Goal: Information Seeking & Learning: Learn about a topic

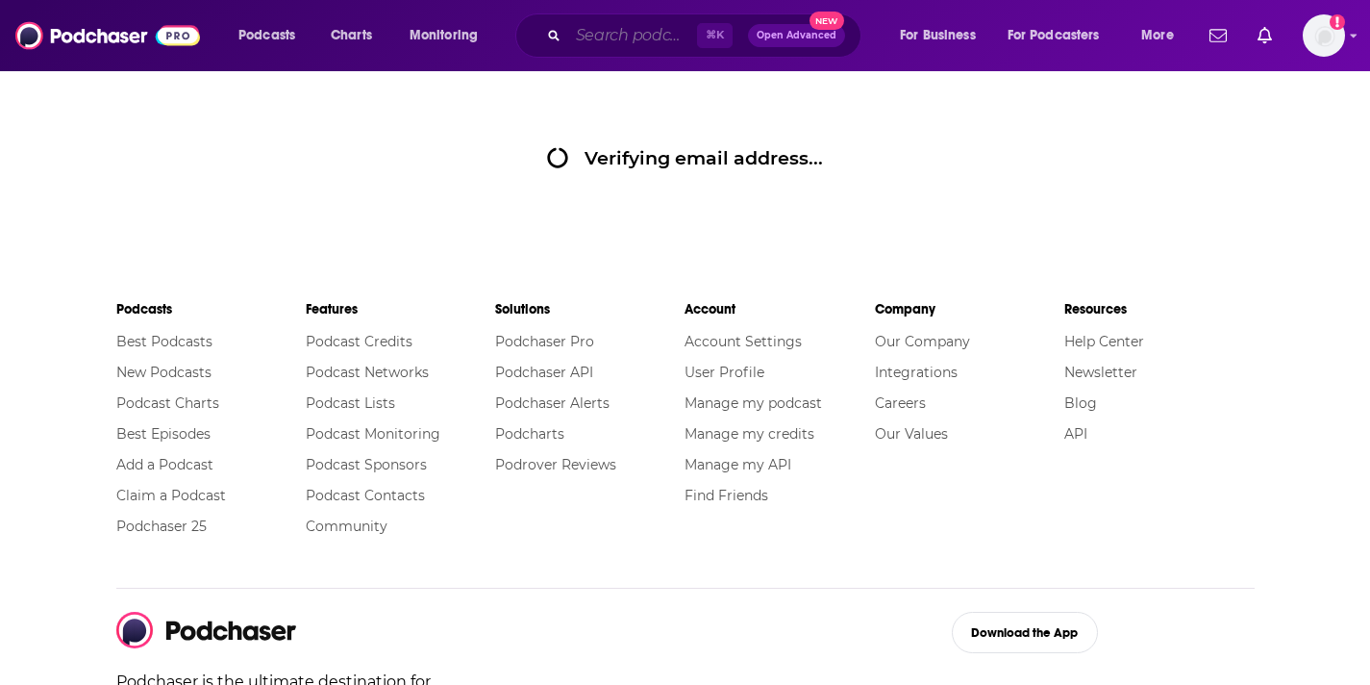
click at [659, 31] on input "Search podcasts, credits, & more..." at bounding box center [632, 35] width 129 height 31
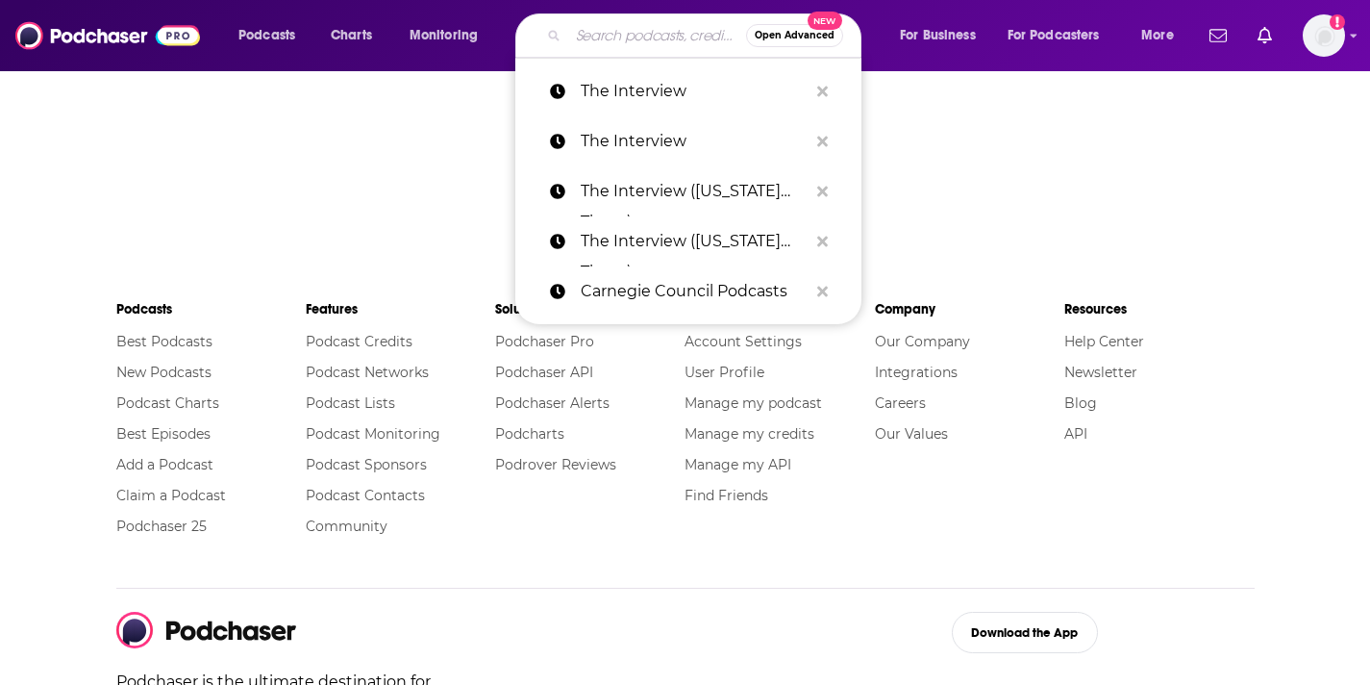
paste input "The Parenting for the Present Podcast,"
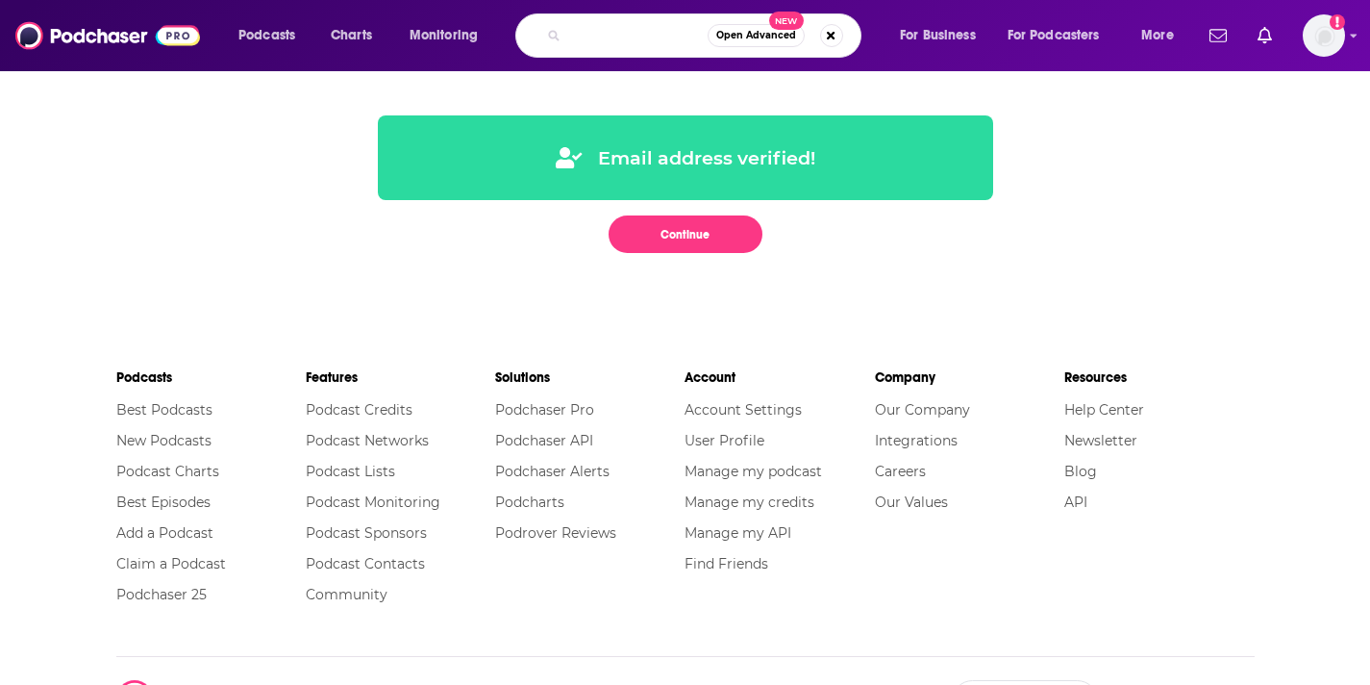
scroll to position [0, 148]
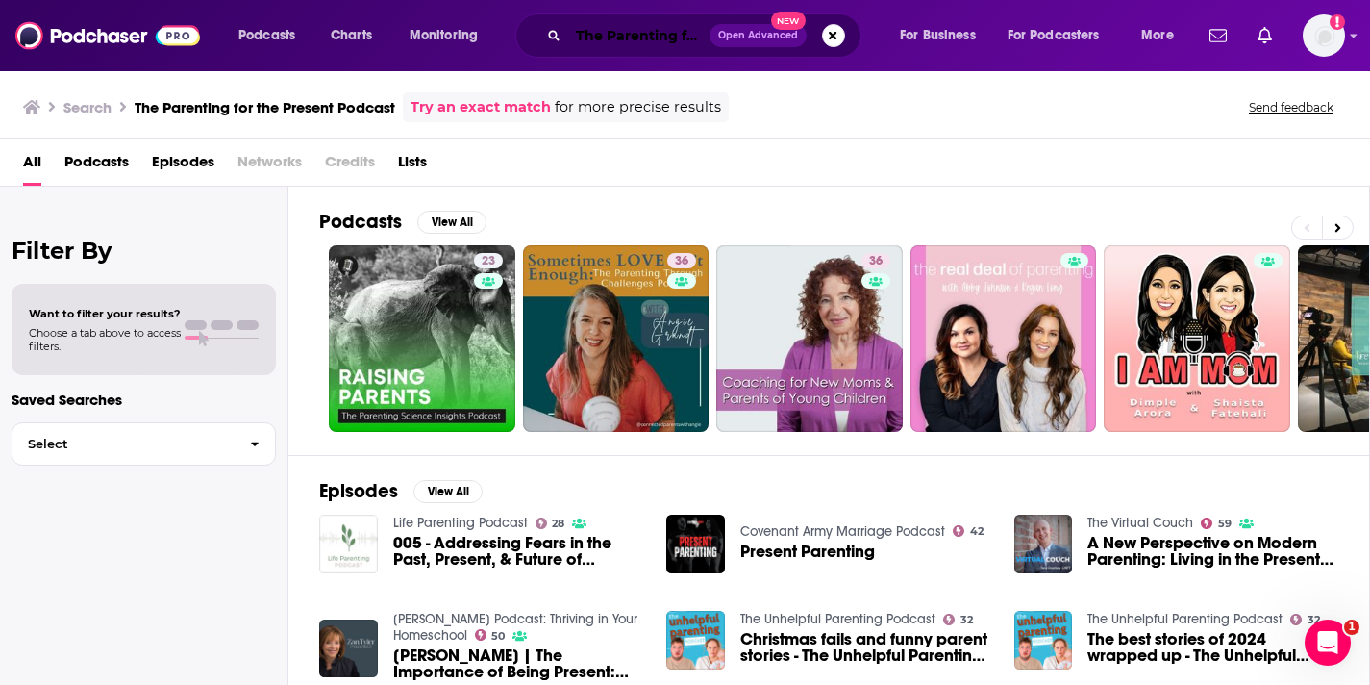
click at [637, 45] on input "The Parenting for the Present Podcast" at bounding box center [638, 35] width 141 height 31
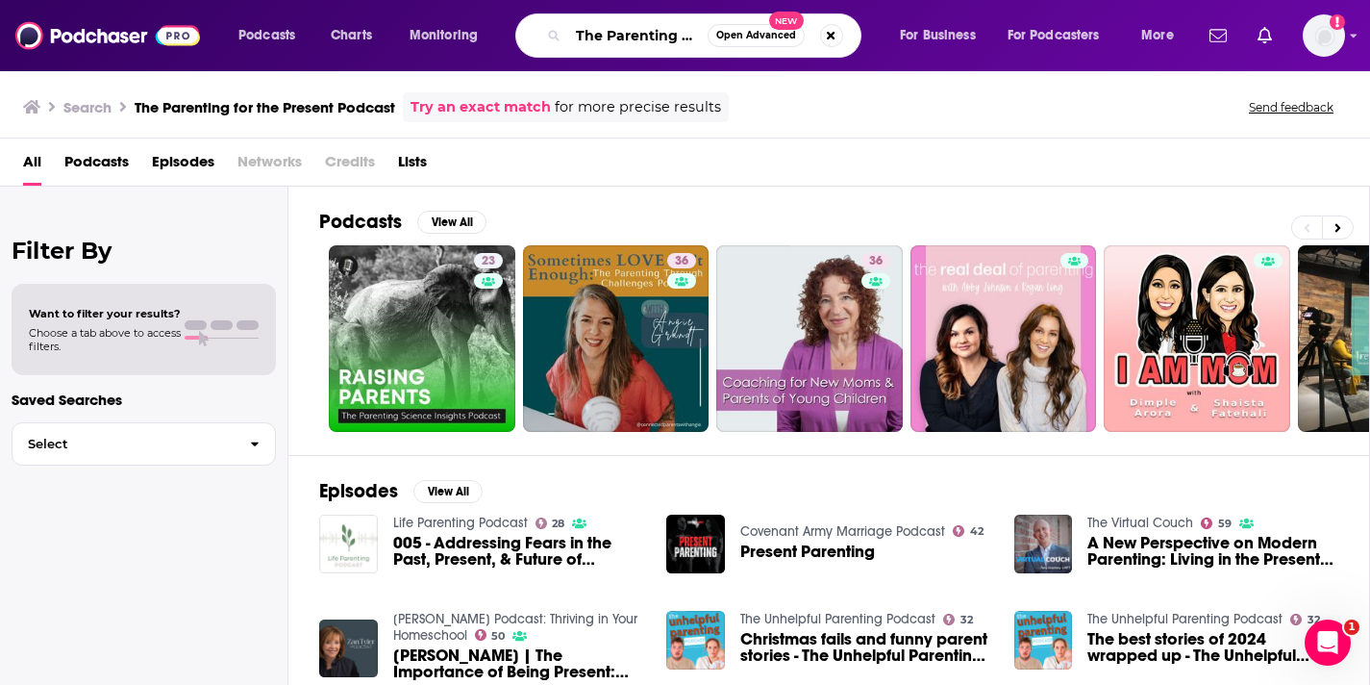
click at [601, 34] on input "The Parenting for the Present Podcast" at bounding box center [637, 35] width 139 height 31
drag, startPoint x: 606, startPoint y: 34, endPoint x: 446, endPoint y: 34, distance: 159.6
click at [446, 34] on div "Podcasts Charts Monitoring The Parenting for the Present Podcast Open Advanced …" at bounding box center [708, 35] width 967 height 44
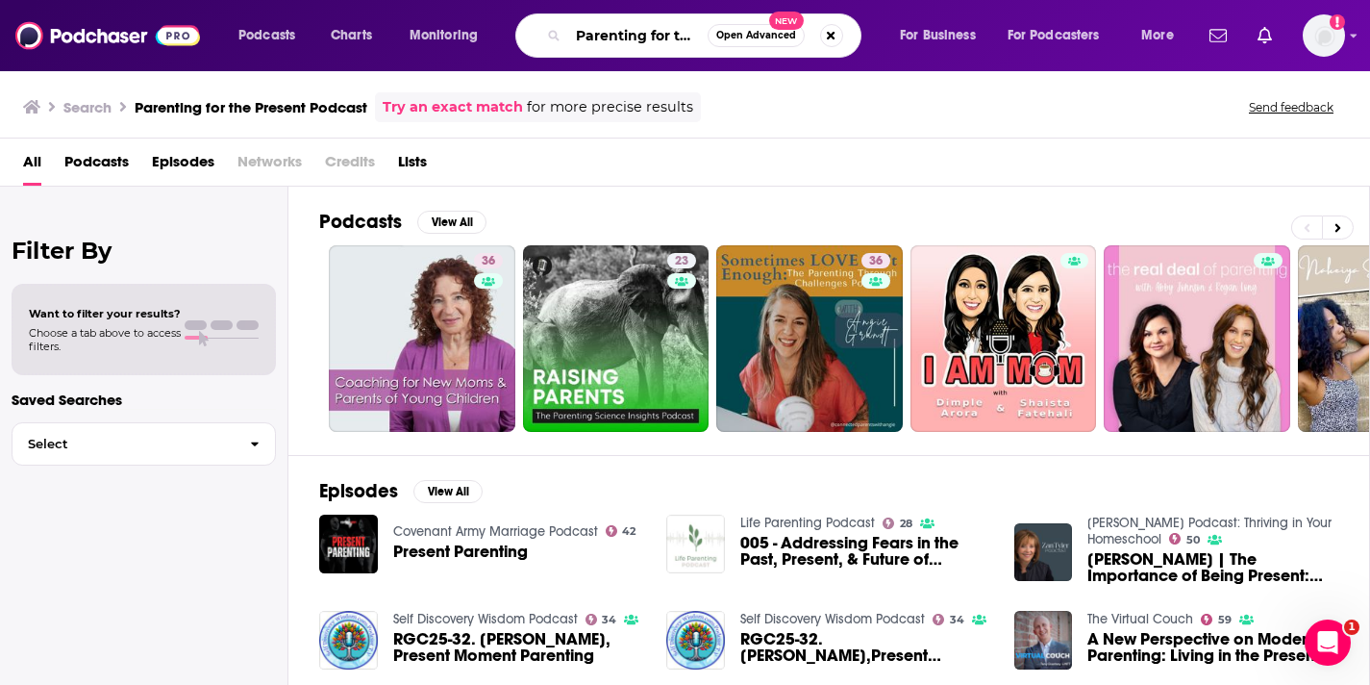
click at [626, 38] on input "Parenting for the Present Podcast" at bounding box center [637, 35] width 139 height 31
drag, startPoint x: 626, startPoint y: 38, endPoint x: 729, endPoint y: 38, distance: 102.9
click at [730, 38] on div "Parenting for the Present Podcast Open Advanced New" at bounding box center [688, 35] width 346 height 44
click at [647, 30] on input "Parenting for the Present Podcast" at bounding box center [637, 35] width 139 height 31
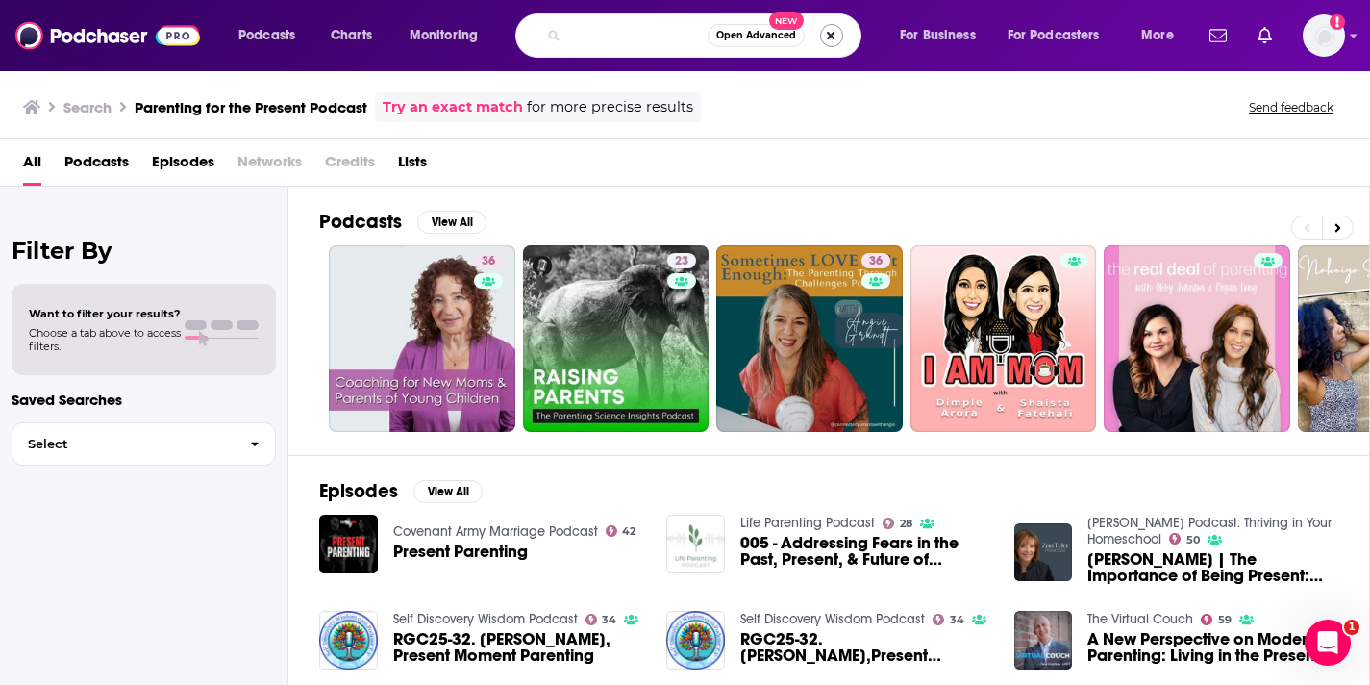
drag, startPoint x: 639, startPoint y: 30, endPoint x: 825, endPoint y: 30, distance: 186.6
click at [825, 30] on div "Parenting for the Present Podcast Open Advanced New" at bounding box center [688, 35] width 346 height 44
type input "Parenting for the Present"
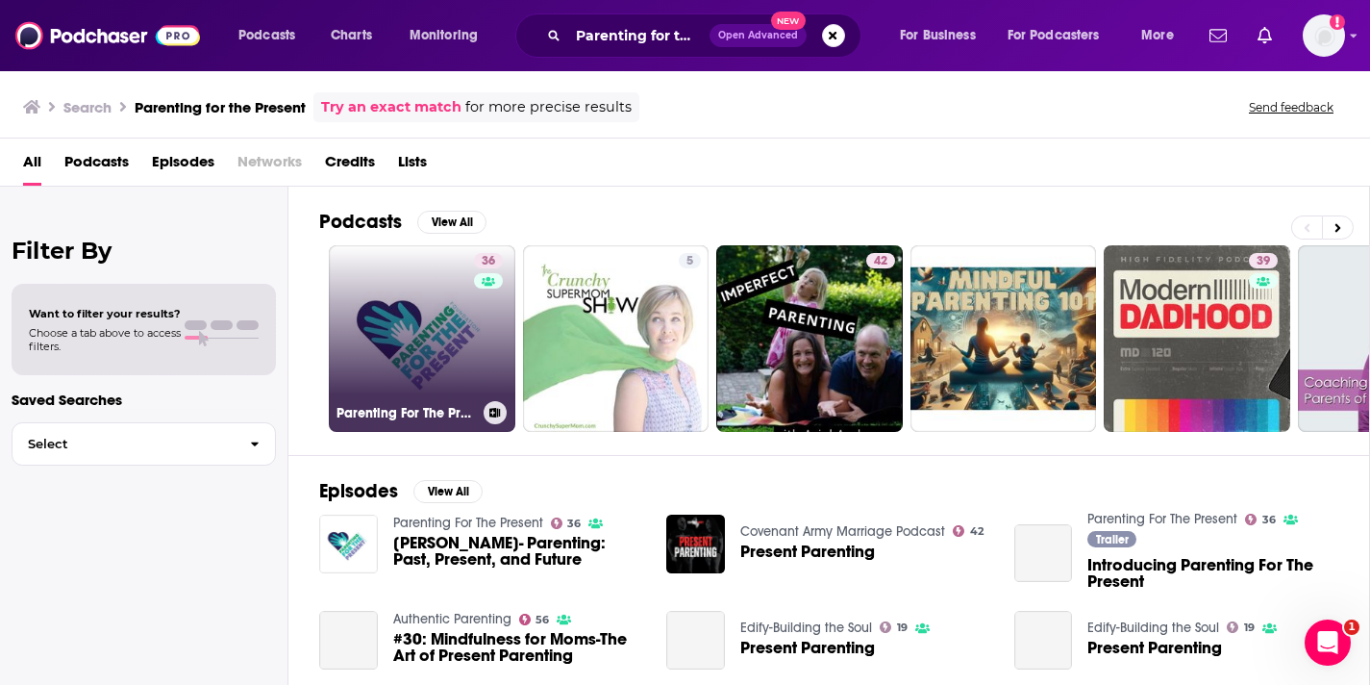
click at [424, 335] on link "36 Parenting For The Present" at bounding box center [422, 338] width 187 height 187
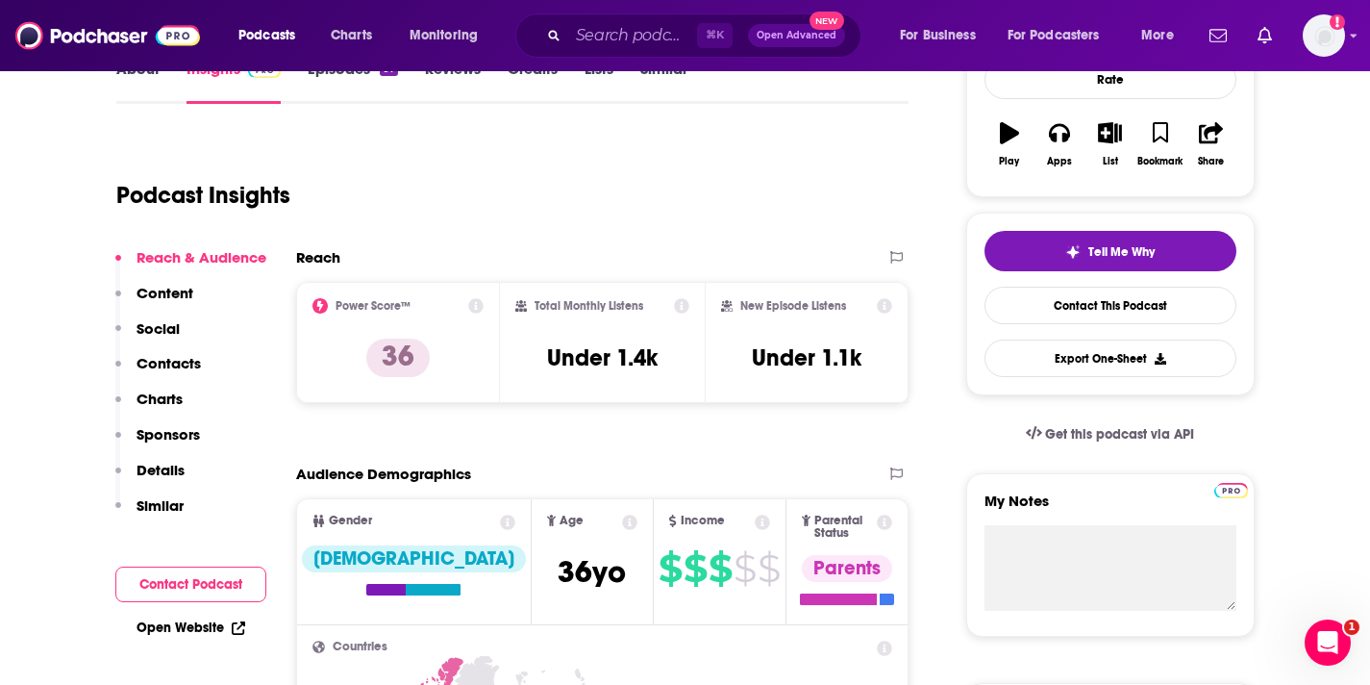
scroll to position [309, 0]
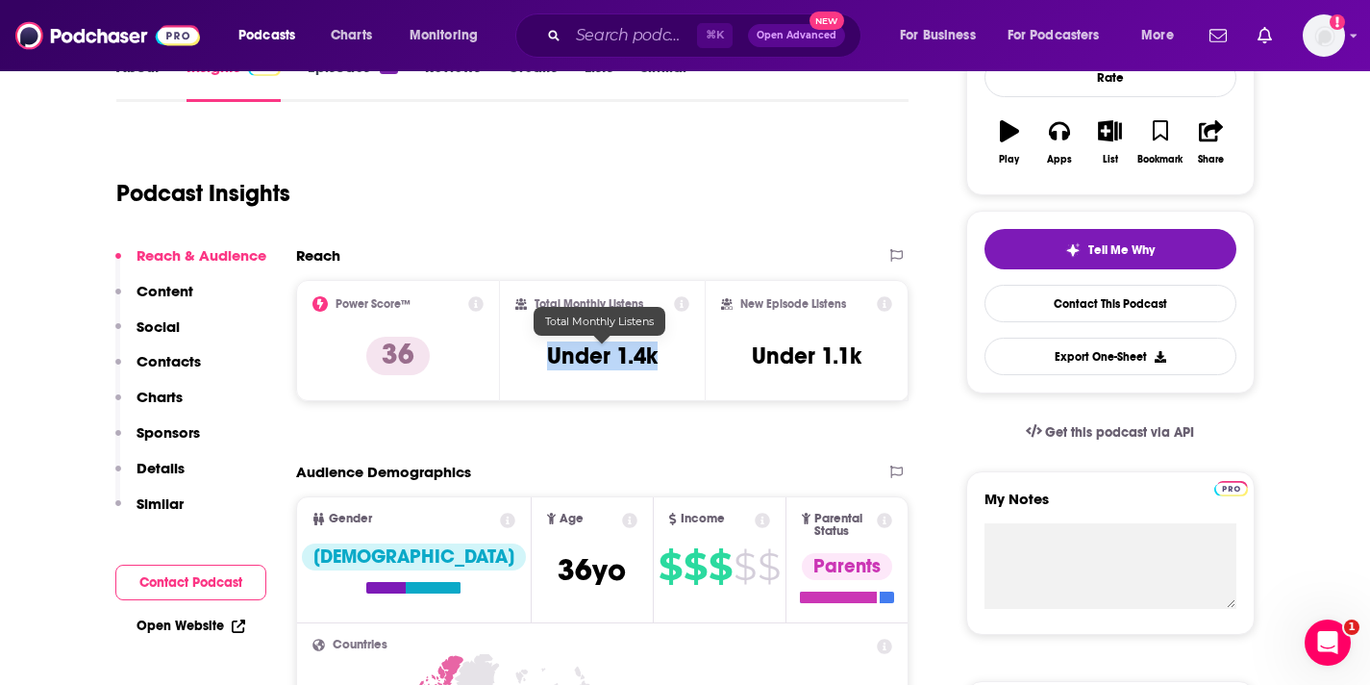
drag, startPoint x: 548, startPoint y: 352, endPoint x: 658, endPoint y: 354, distance: 109.7
click at [658, 354] on h3 "Under 1.4k" at bounding box center [602, 355] width 111 height 29
copy h3 "Under 1.4k"
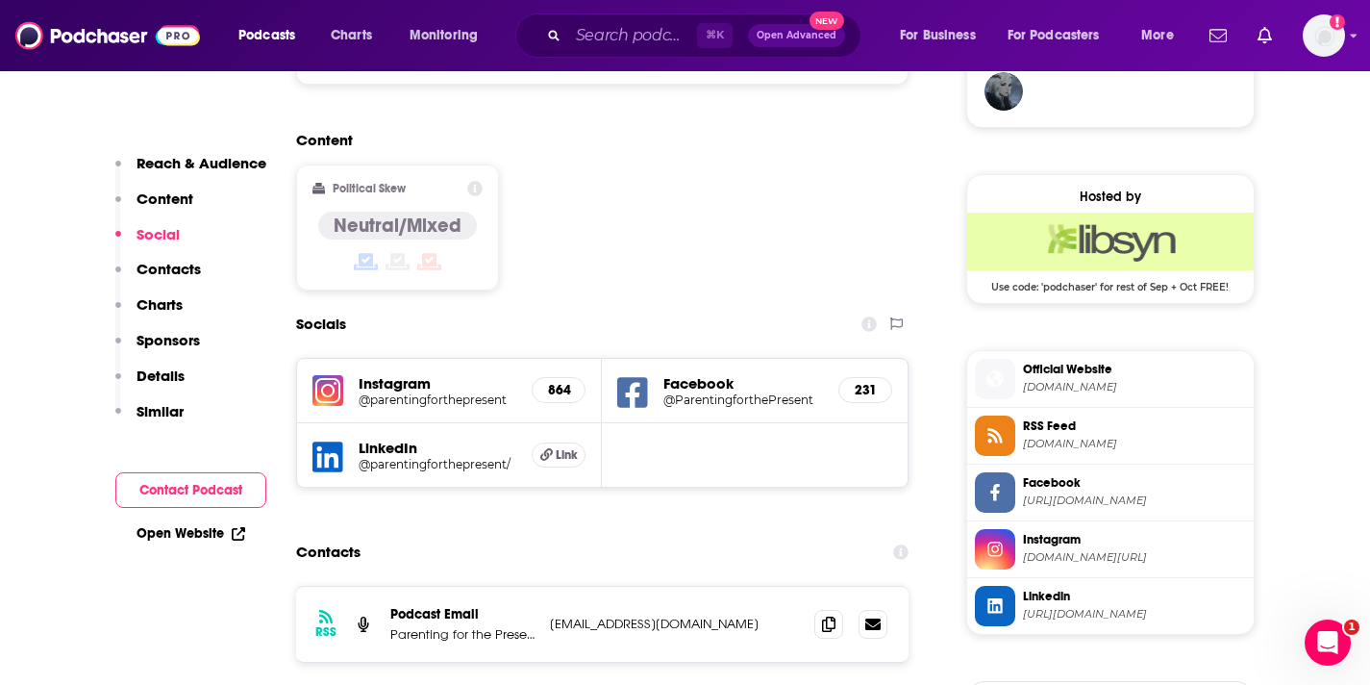
scroll to position [1494, 0]
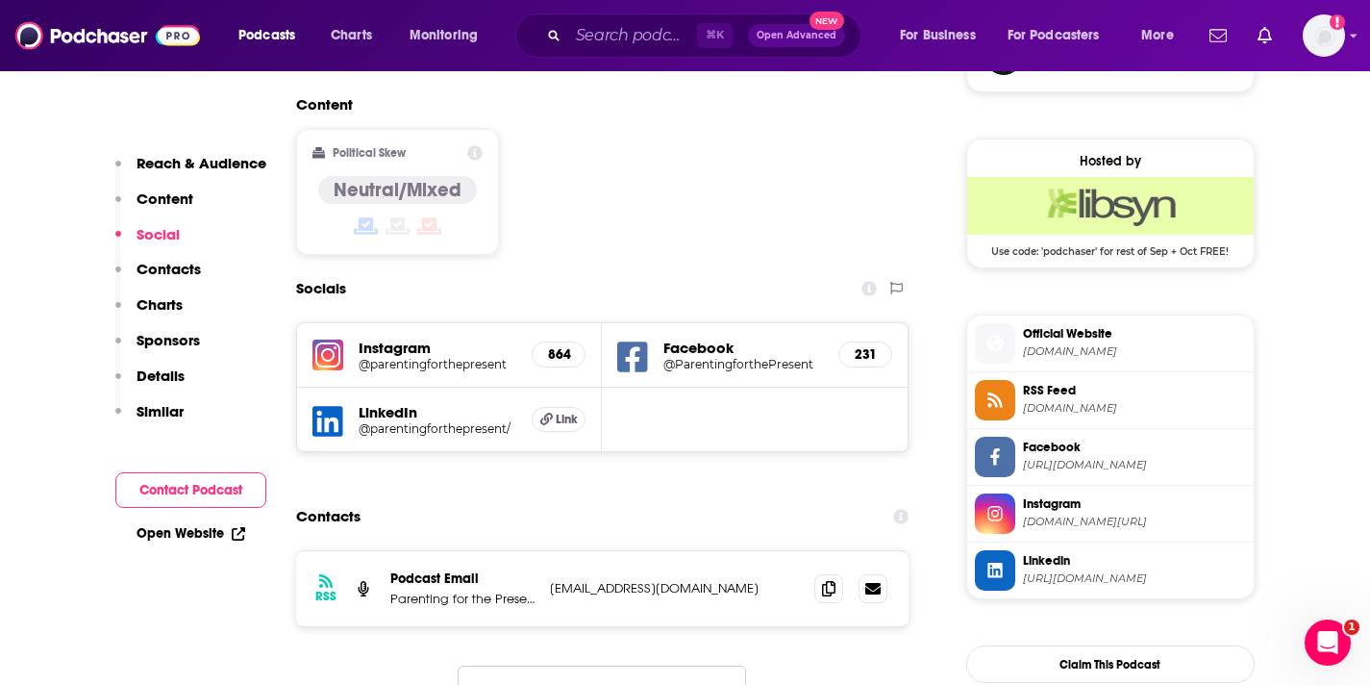
click at [331, 339] on img at bounding box center [328, 354] width 31 height 31
